Goal: Task Accomplishment & Management: Use online tool/utility

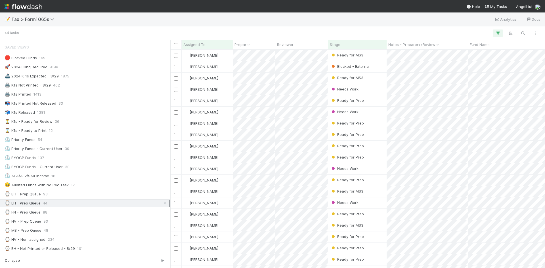
scroll to position [214, 370]
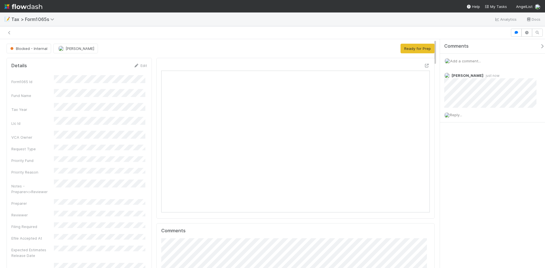
scroll to position [111, 261]
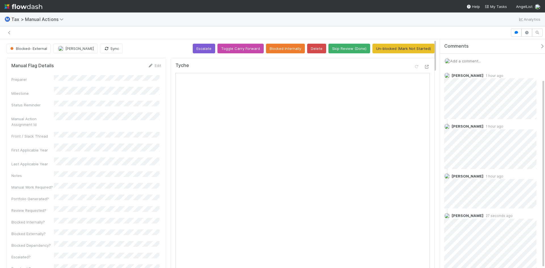
scroll to position [49, 0]
